Goal: Communication & Community: Answer question/provide support

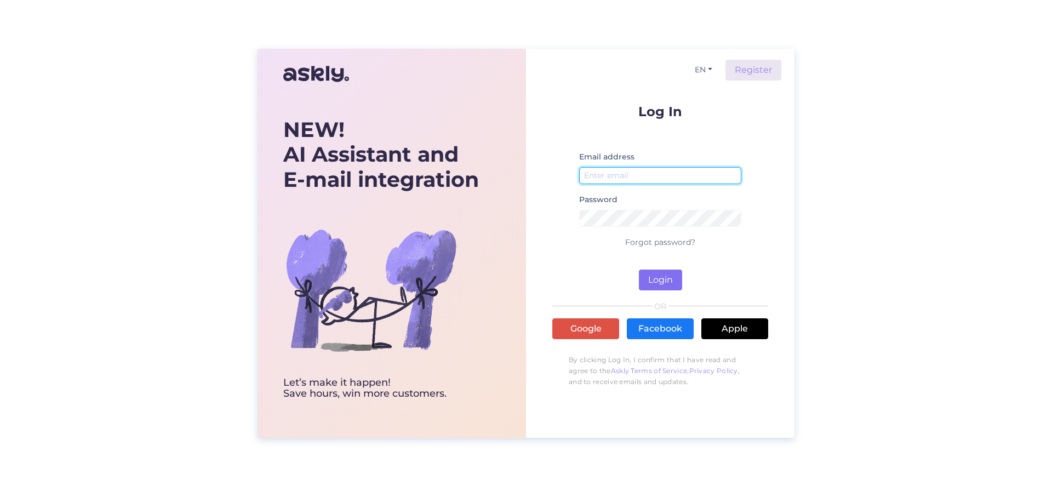
type input "[EMAIL_ADDRESS][DOMAIN_NAME]"
click at [669, 280] on button "Login" at bounding box center [660, 279] width 43 height 21
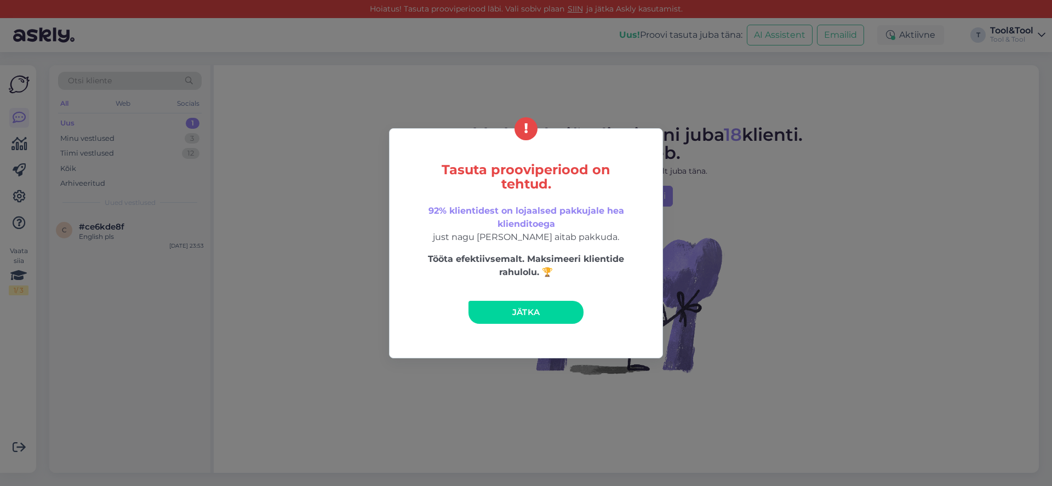
click at [552, 316] on link "Jätka" at bounding box center [525, 312] width 115 height 23
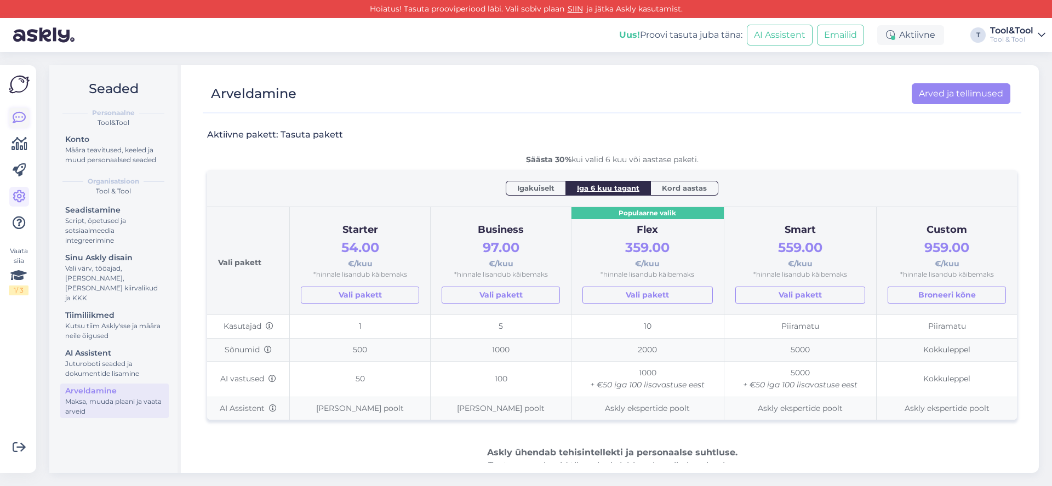
click at [15, 117] on icon at bounding box center [19, 117] width 13 height 13
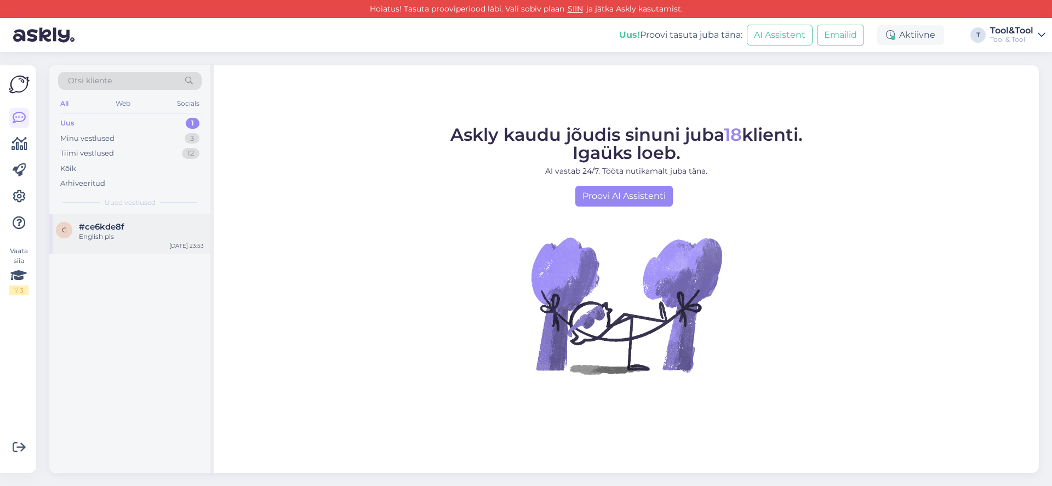
click at [127, 234] on div "English pls" at bounding box center [141, 237] width 125 height 10
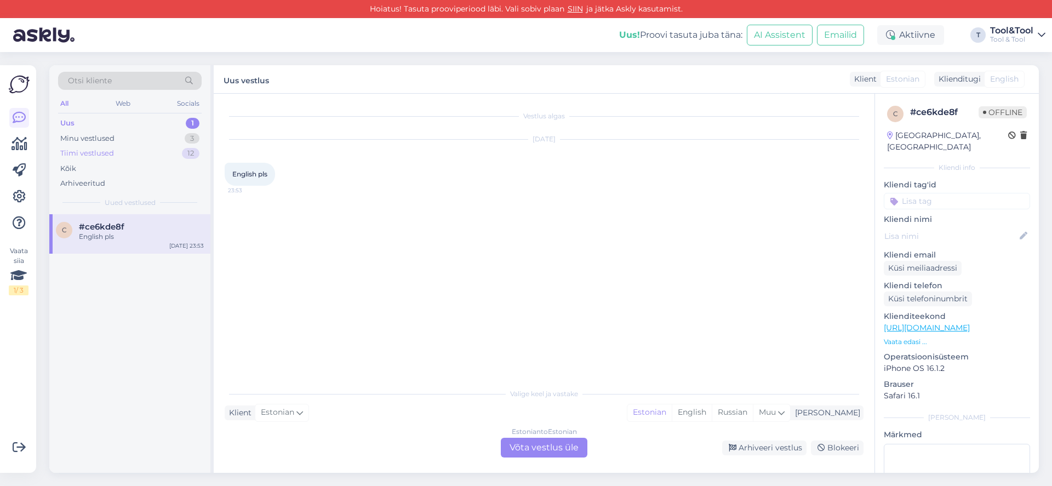
click at [118, 152] on div "Tiimi vestlused 12" at bounding box center [129, 153] width 143 height 15
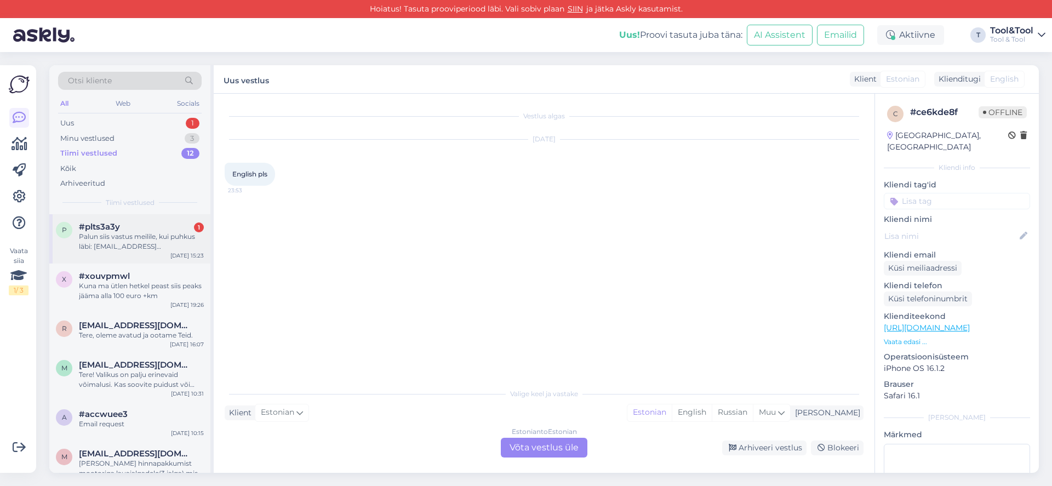
click at [143, 236] on div "Palun siis vastus meilile, kui puhkus läbi: [EMAIL_ADDRESS][DOMAIN_NAME]" at bounding box center [141, 242] width 125 height 20
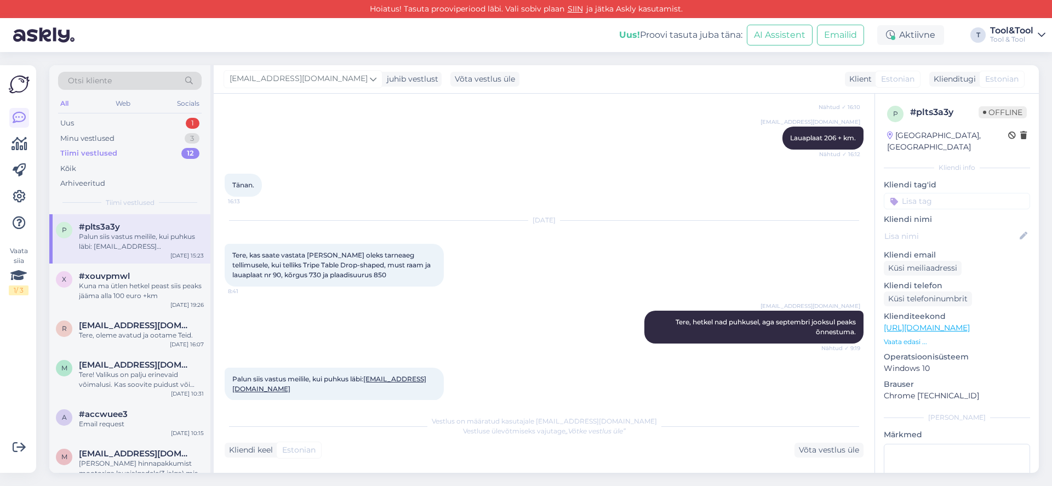
scroll to position [371, 0]
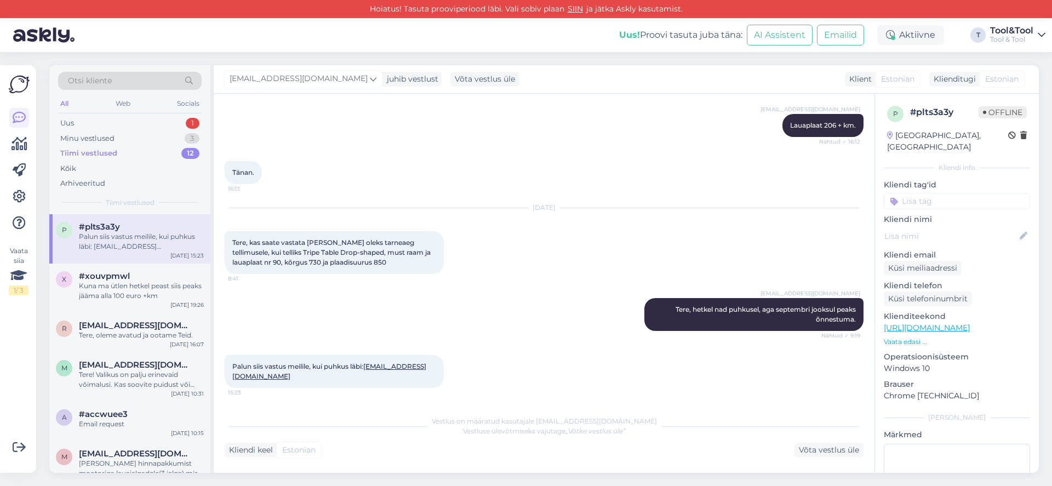
click at [291, 379] on link "[EMAIL_ADDRESS][DOMAIN_NAME]" at bounding box center [329, 371] width 194 height 18
click at [146, 460] on div "[PERSON_NAME] hinnapakkumist mootoriga lauajalgadele(3 jalga) mis oleks vähemal…" at bounding box center [141, 468] width 125 height 20
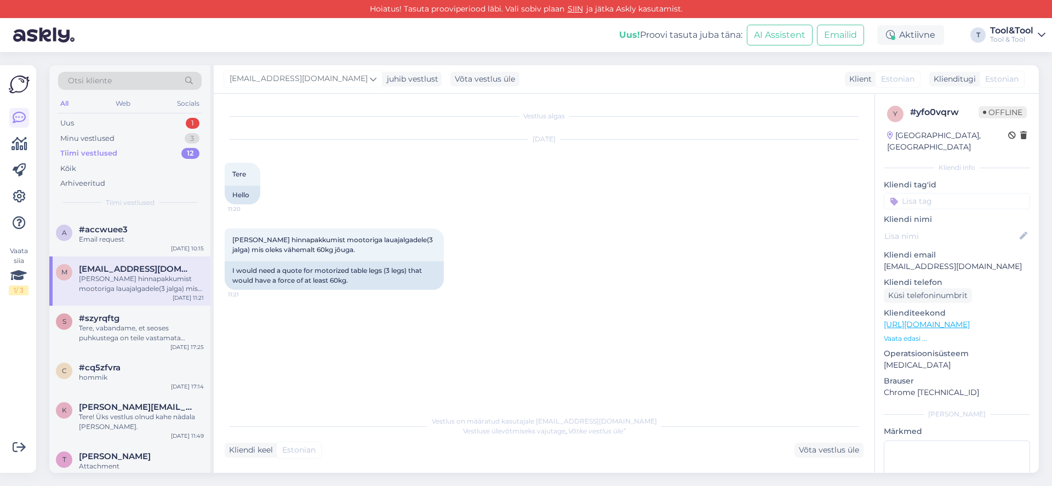
scroll to position [217, 0]
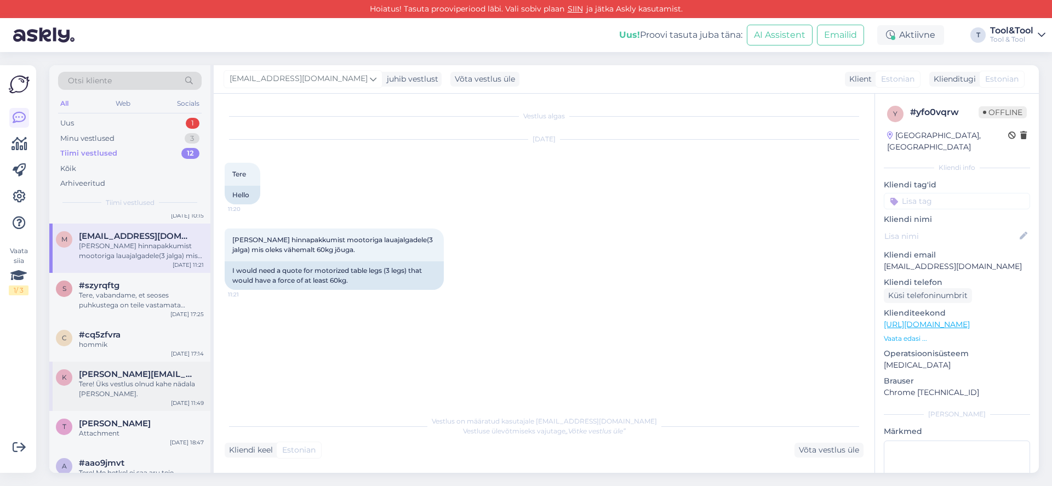
click at [136, 378] on span "[PERSON_NAME][EMAIL_ADDRESS][DOMAIN_NAME]" at bounding box center [136, 374] width 114 height 10
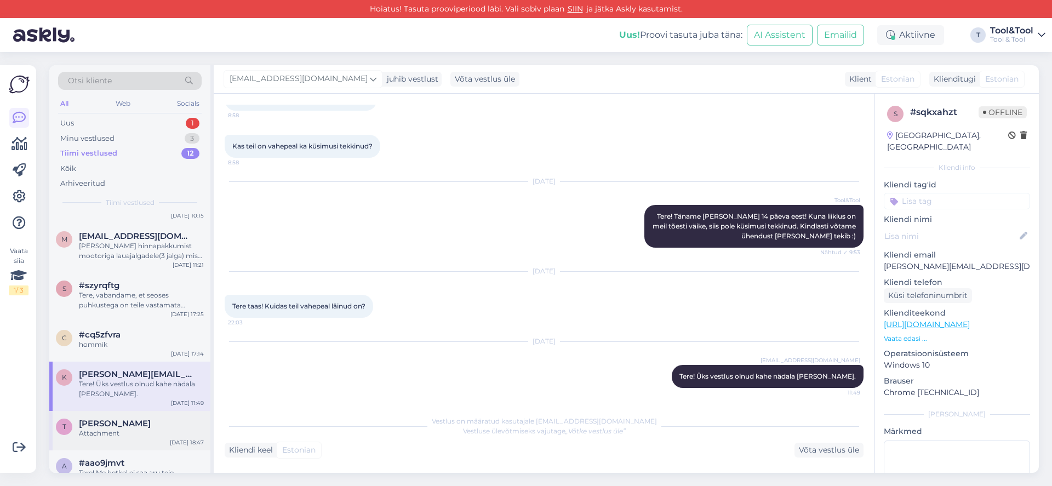
click at [137, 431] on div "Attachment" at bounding box center [141, 433] width 125 height 10
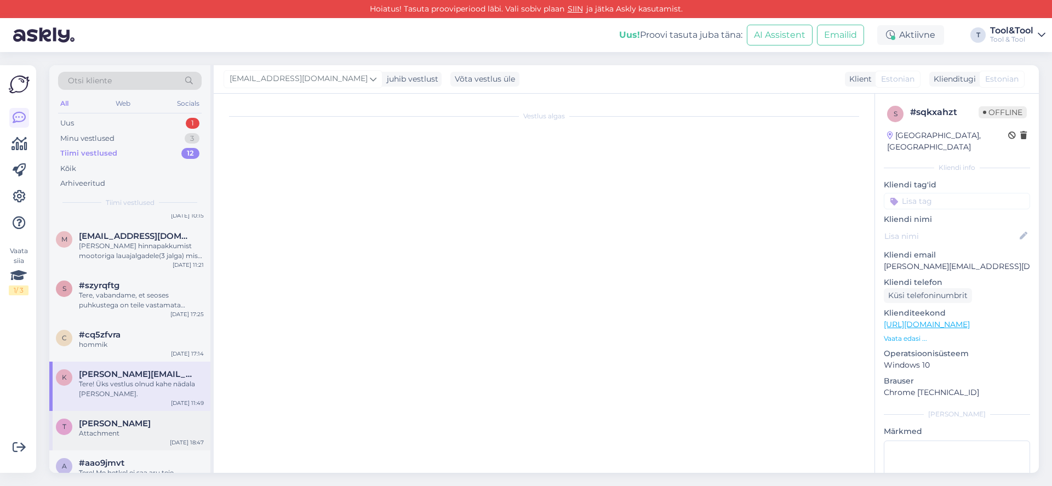
type textarea "Haute Interiors"
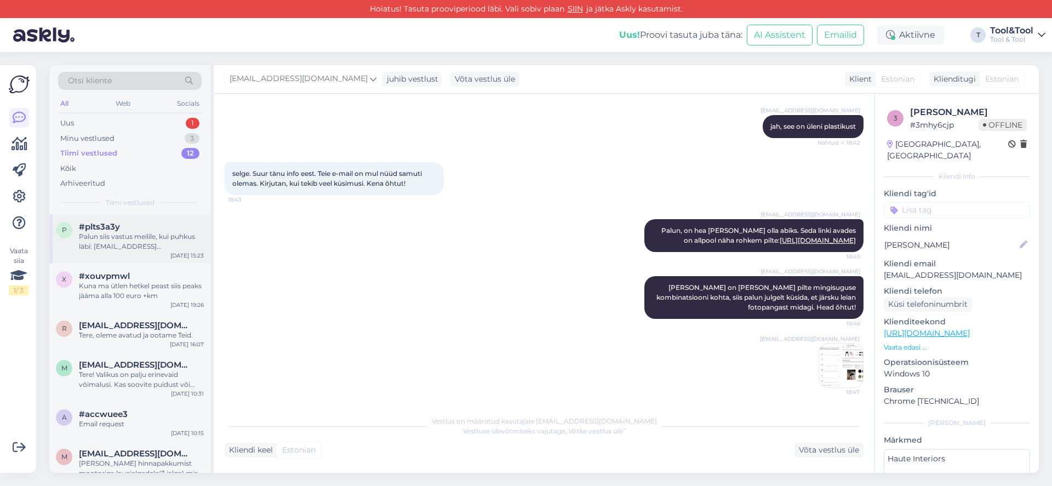
click at [114, 250] on div "Palun siis vastus meilile, kui puhkus läbi: [EMAIL_ADDRESS][DOMAIN_NAME]" at bounding box center [141, 242] width 125 height 20
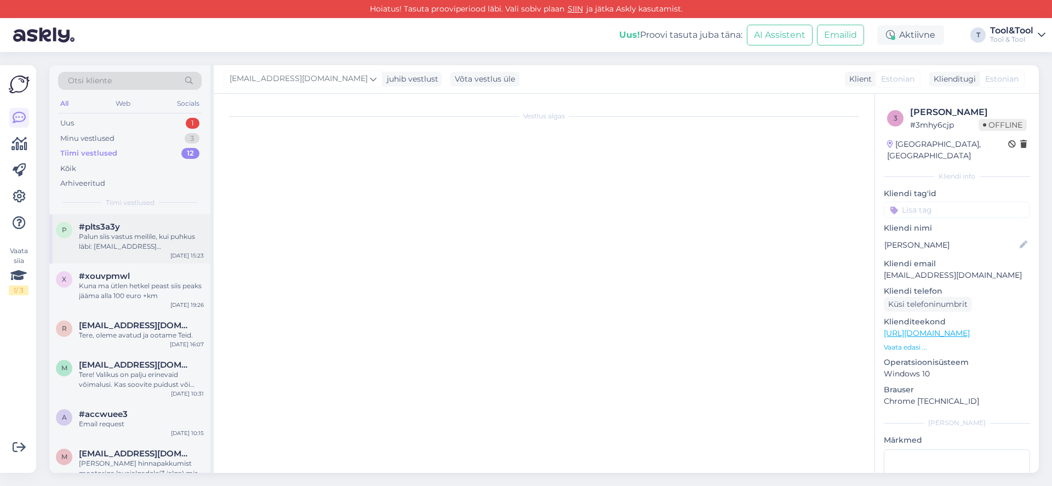
scroll to position [371, 0]
